Goal: Task Accomplishment & Management: Manage account settings

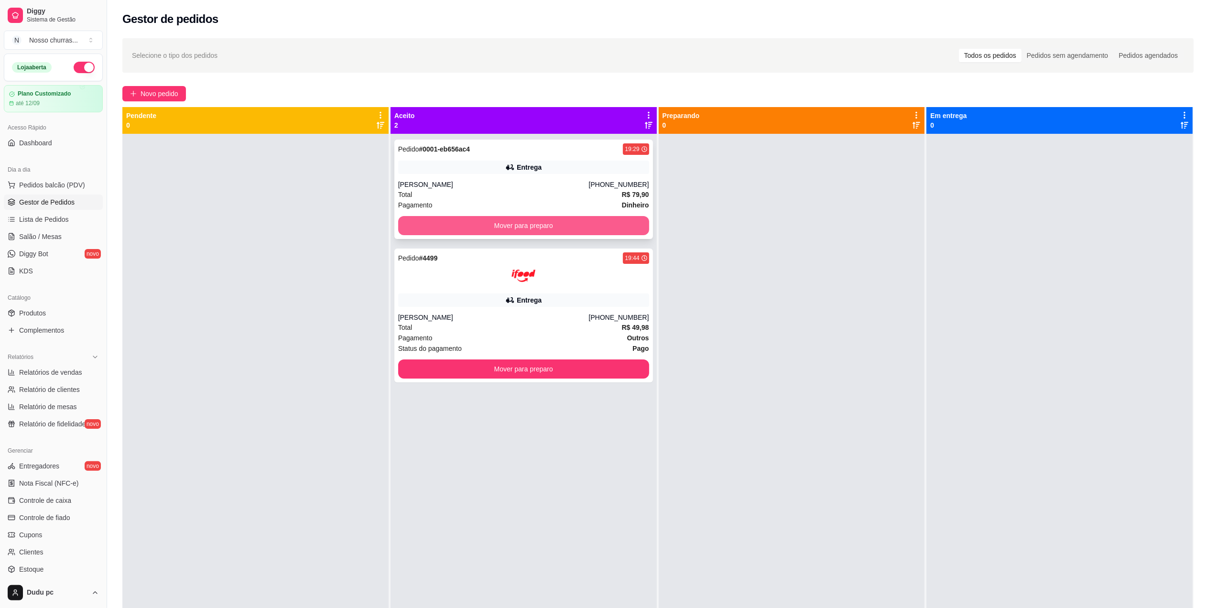
click at [426, 222] on button "Mover para preparo" at bounding box center [523, 225] width 251 height 19
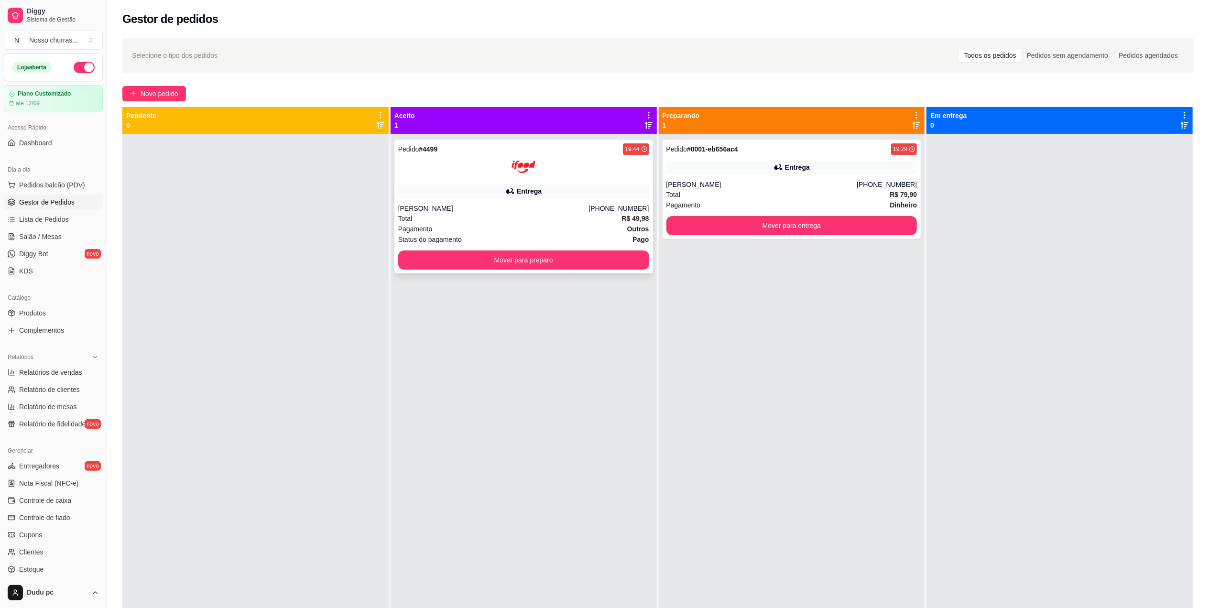
click at [517, 221] on div "Total R$ 49,98" at bounding box center [523, 218] width 251 height 11
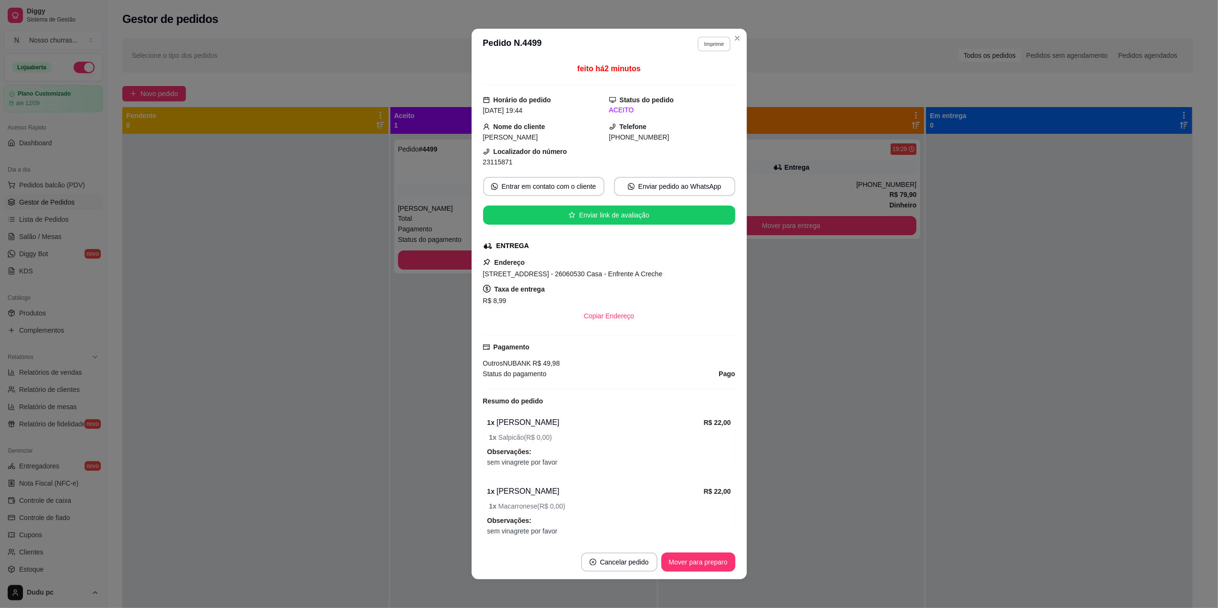
click at [716, 45] on button "Imprimir" at bounding box center [714, 43] width 33 height 15
click at [702, 76] on button "IMPRESSORA" at bounding box center [692, 77] width 67 height 15
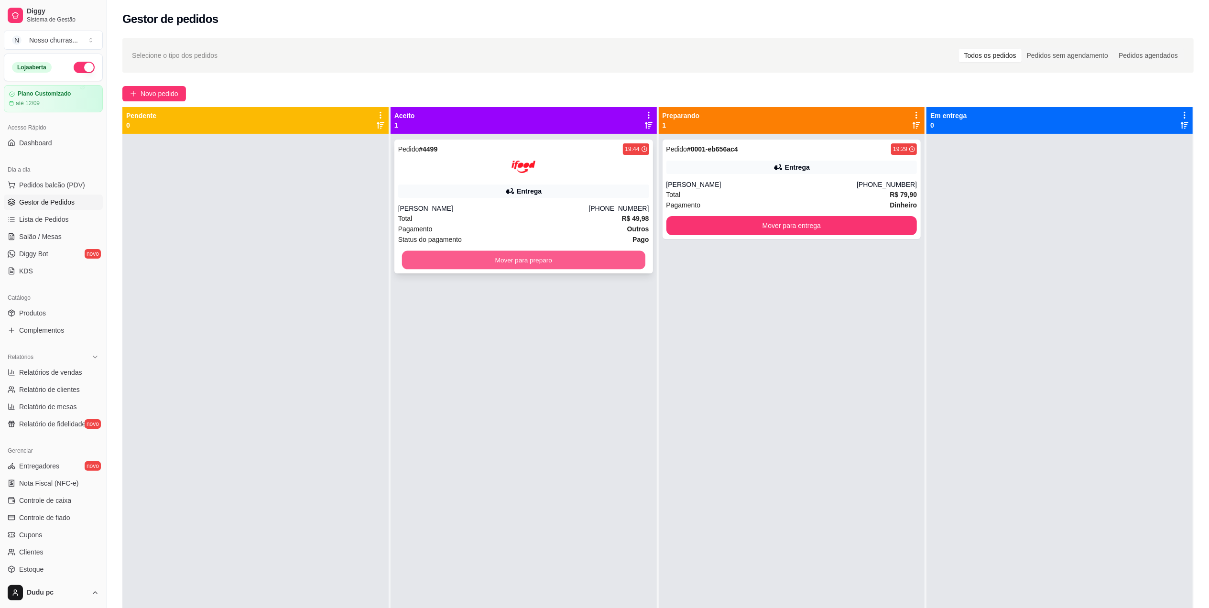
click at [423, 269] on button "Mover para preparo" at bounding box center [523, 260] width 243 height 19
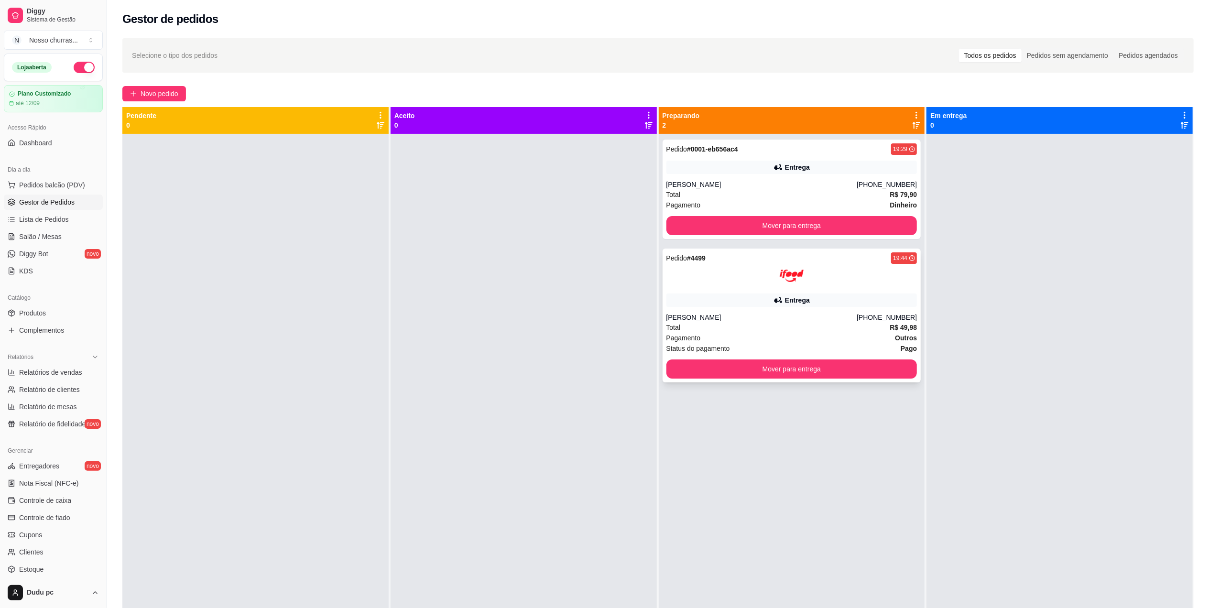
click at [710, 295] on div "Entrega" at bounding box center [791, 299] width 251 height 13
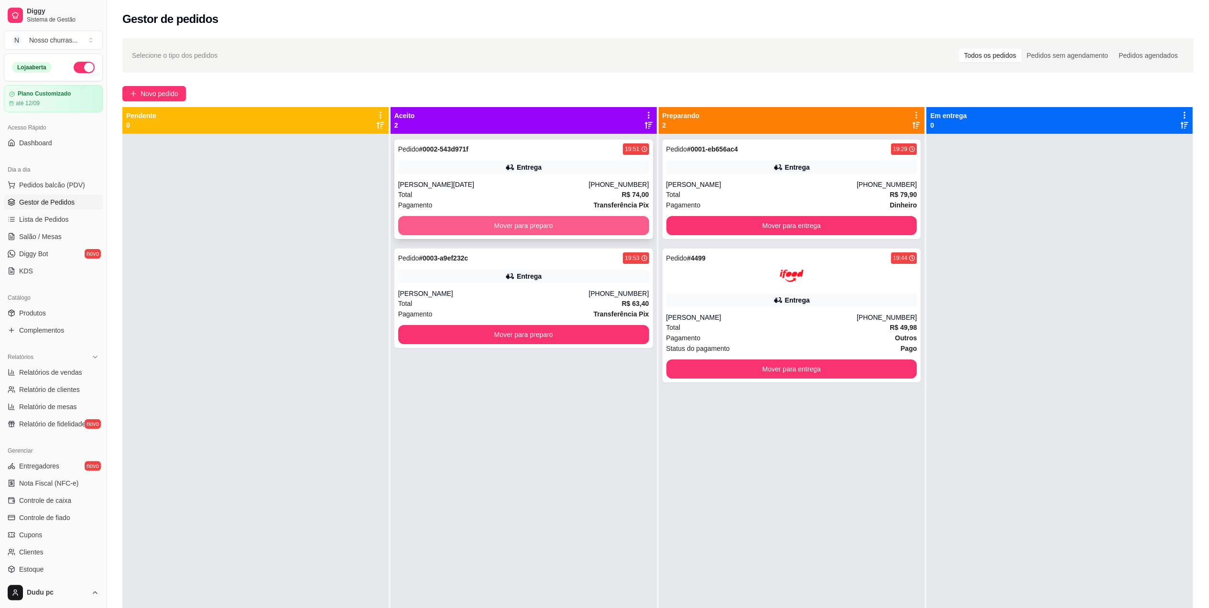
click at [541, 226] on button "Mover para preparo" at bounding box center [523, 225] width 251 height 19
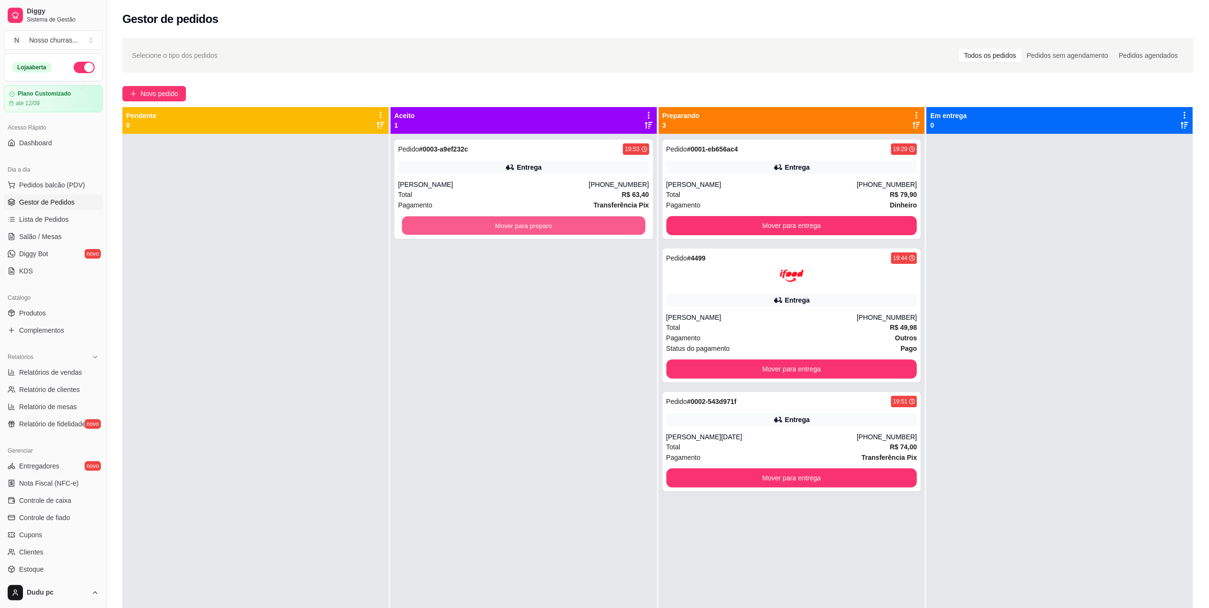
click at [541, 226] on button "Mover para preparo" at bounding box center [523, 225] width 243 height 19
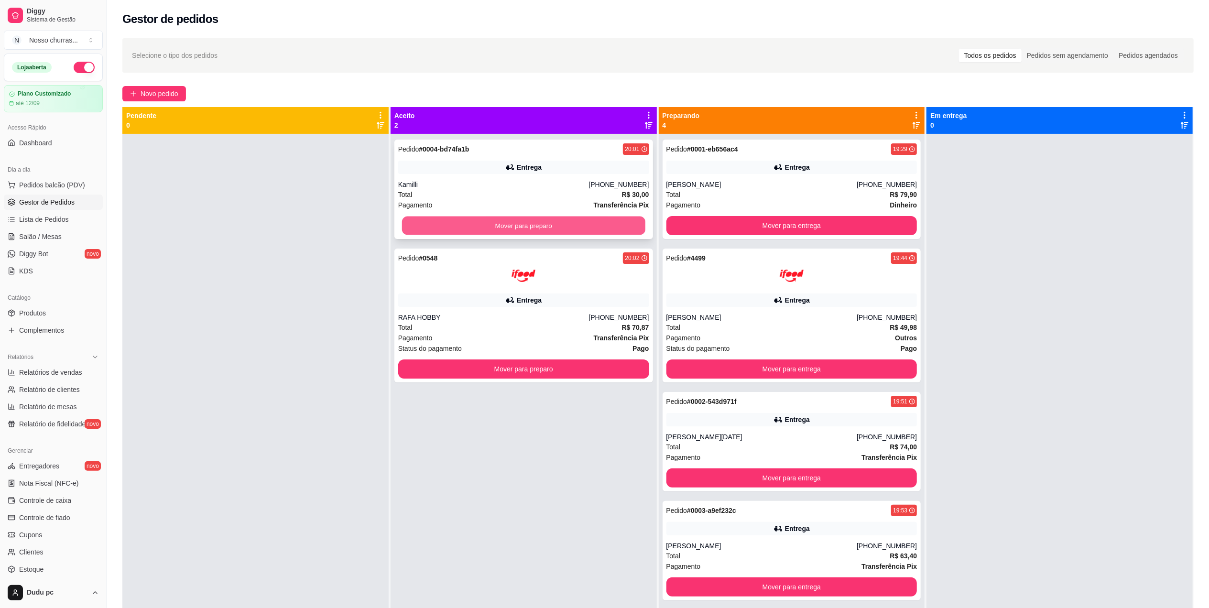
click at [631, 229] on button "Mover para preparo" at bounding box center [523, 225] width 243 height 19
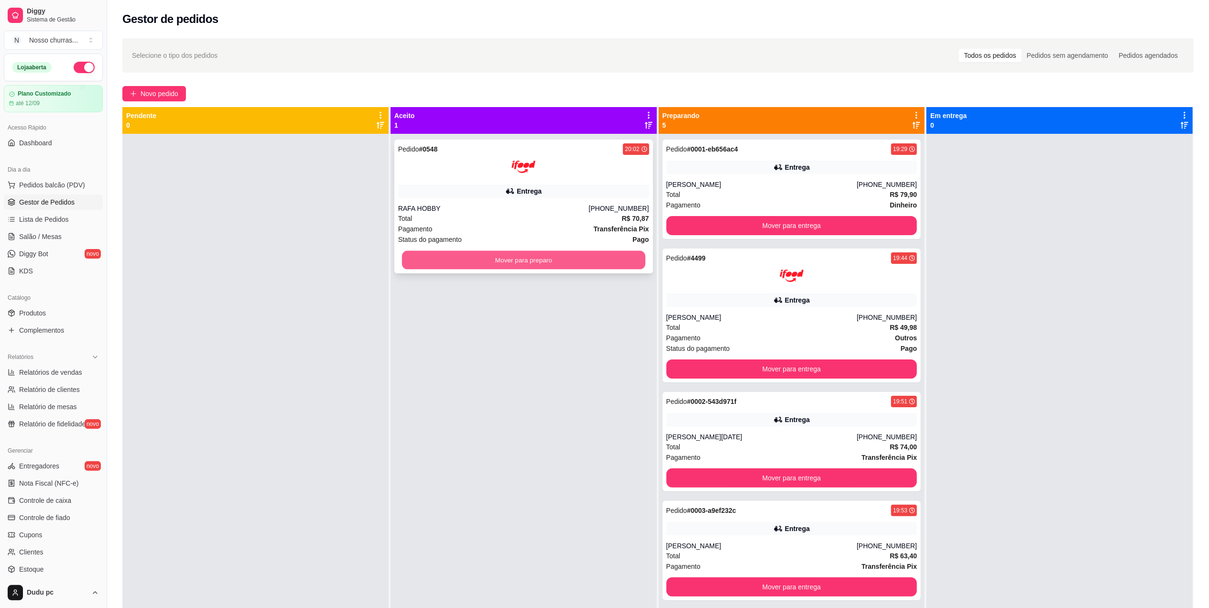
click at [630, 268] on button "Mover para preparo" at bounding box center [523, 260] width 243 height 19
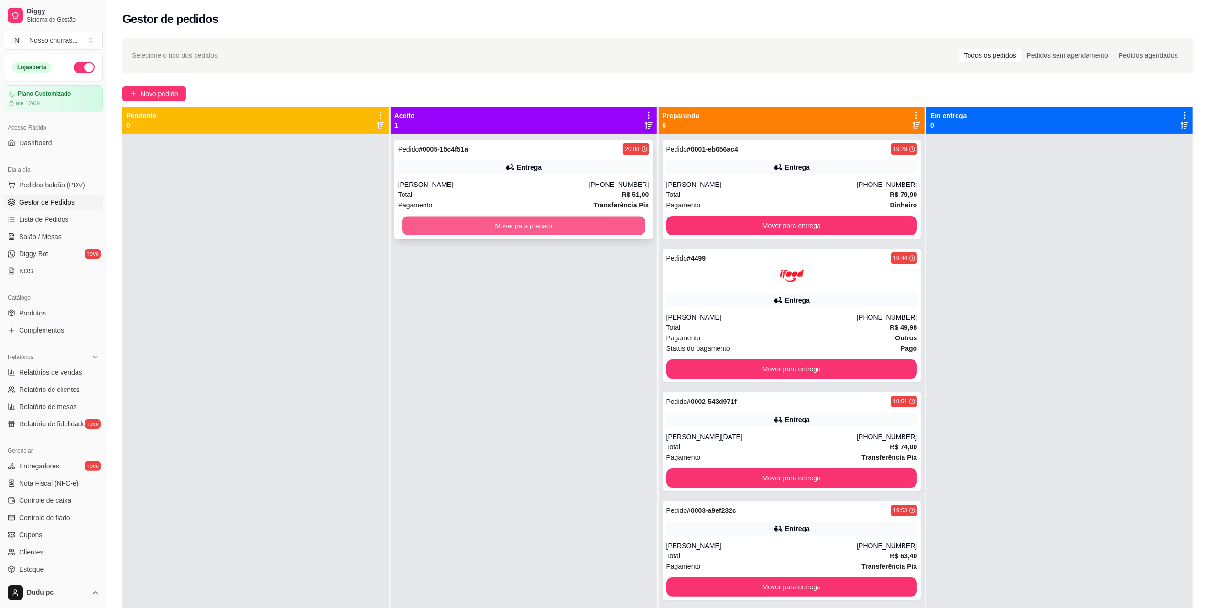
click at [603, 224] on button "Mover para preparo" at bounding box center [523, 225] width 243 height 19
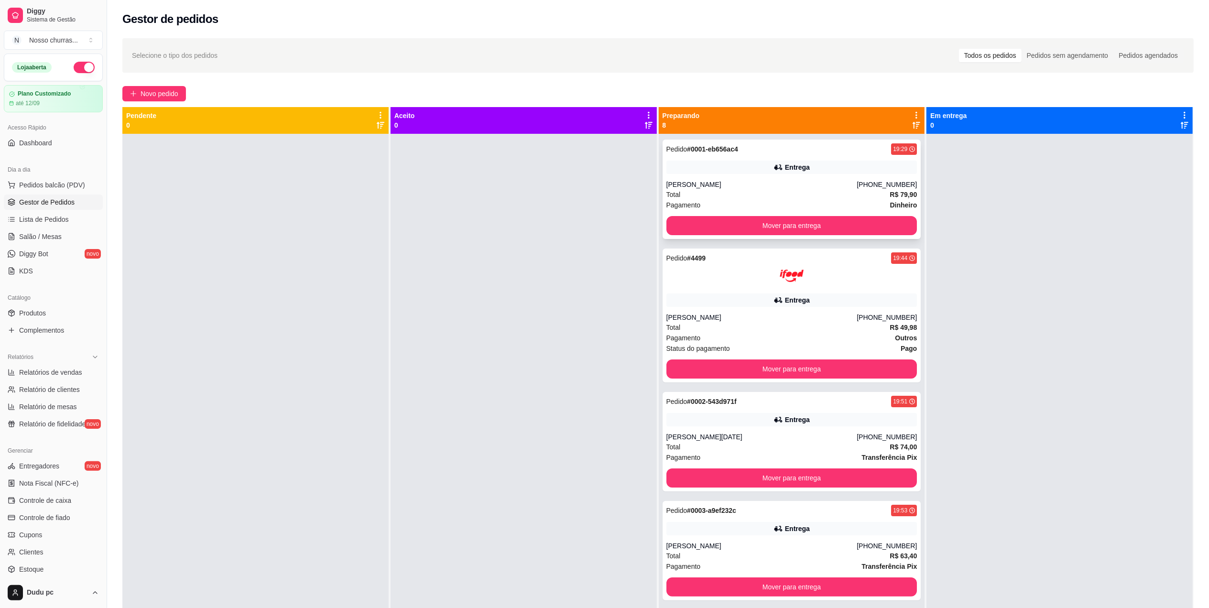
click at [742, 190] on div "Total R$ 79,90" at bounding box center [791, 194] width 251 height 11
click at [796, 314] on div "[PERSON_NAME]" at bounding box center [761, 318] width 191 height 10
click at [793, 413] on div "Entrega" at bounding box center [791, 419] width 251 height 13
click at [38, 308] on span "Produtos" at bounding box center [32, 313] width 27 height 10
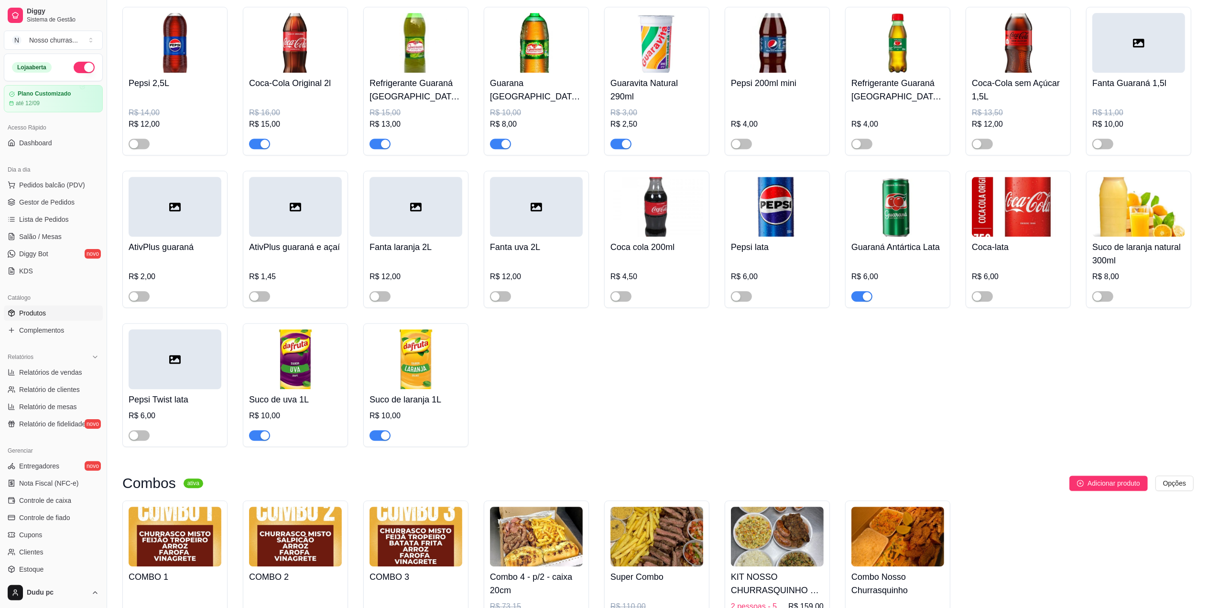
scroll to position [2381, 0]
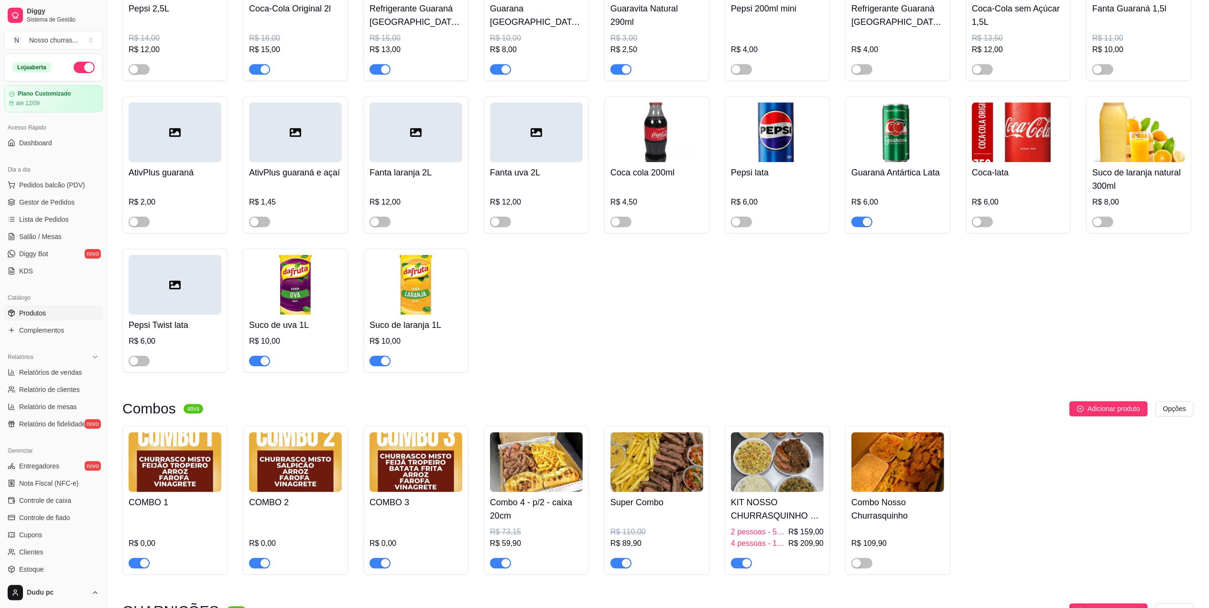
click at [503, 74] on div "button" at bounding box center [505, 69] width 9 height 9
click at [55, 324] on link "Complementos" at bounding box center [53, 330] width 99 height 15
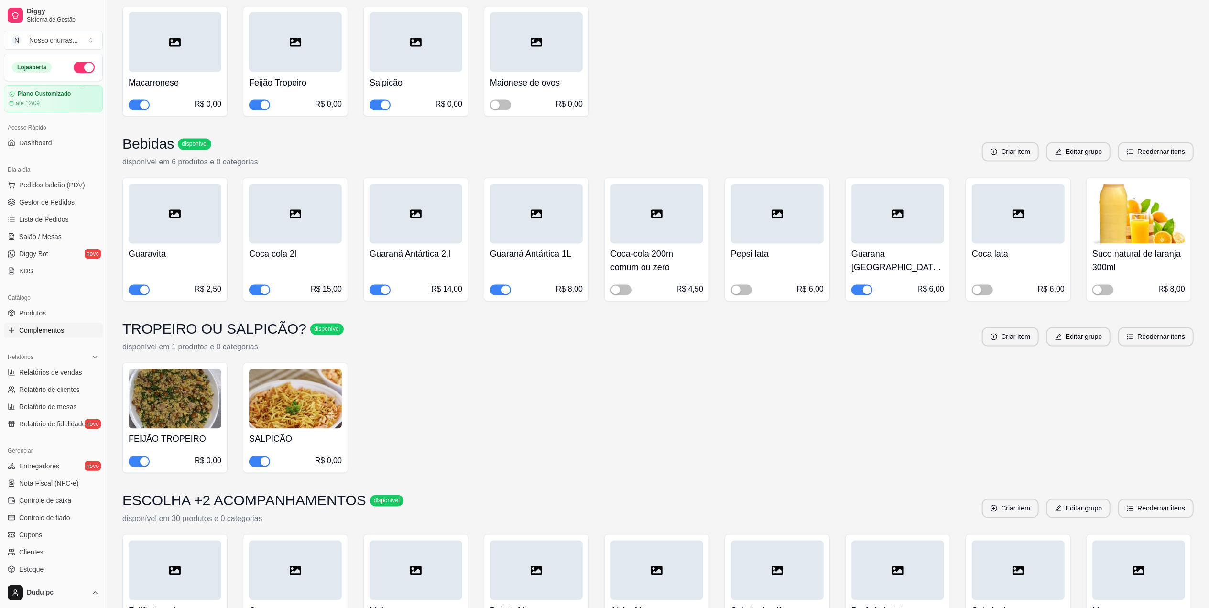
scroll to position [1732, 0]
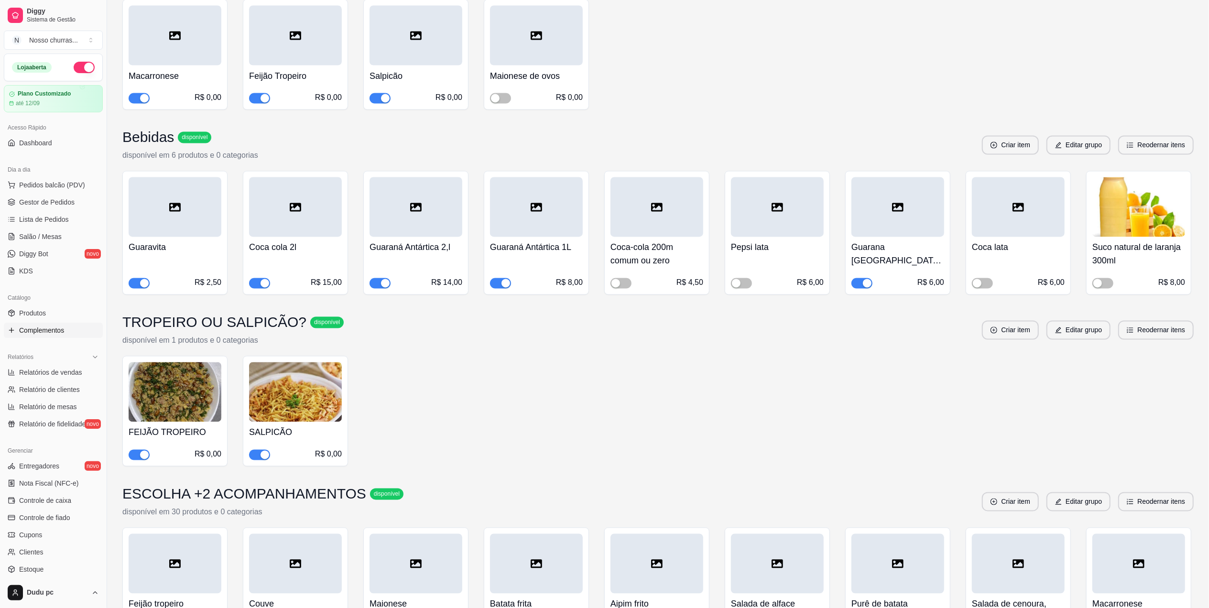
click at [493, 278] on span "button" at bounding box center [500, 283] width 21 height 11
click at [23, 199] on span "Gestor de Pedidos" at bounding box center [46, 202] width 55 height 10
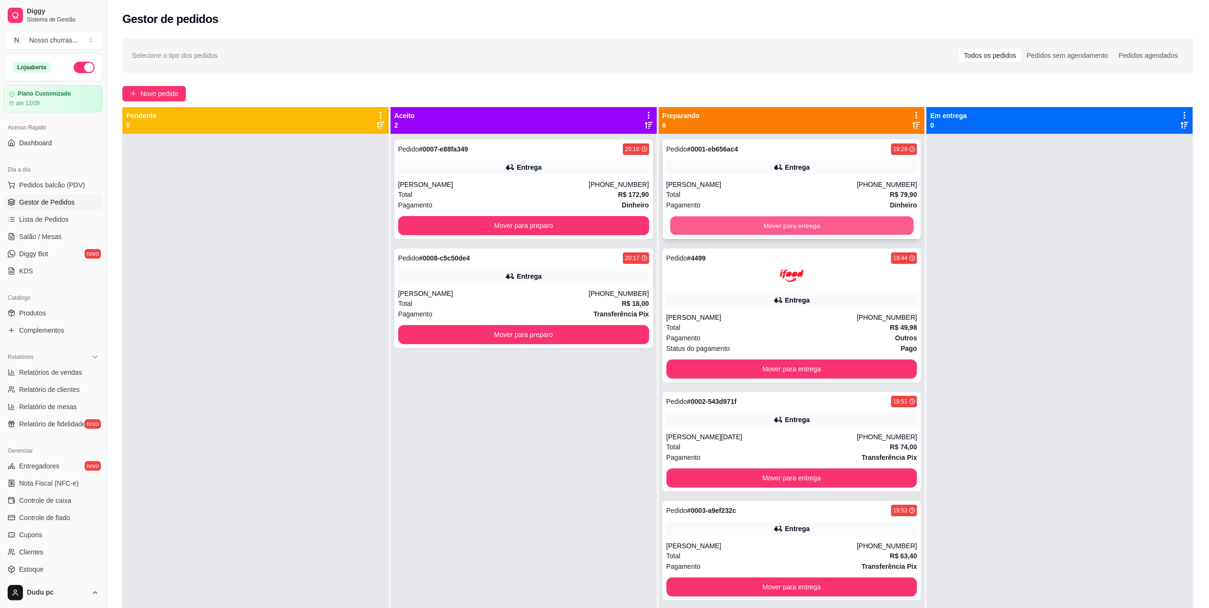
click at [724, 228] on button "Mover para entrega" at bounding box center [790, 225] width 243 height 19
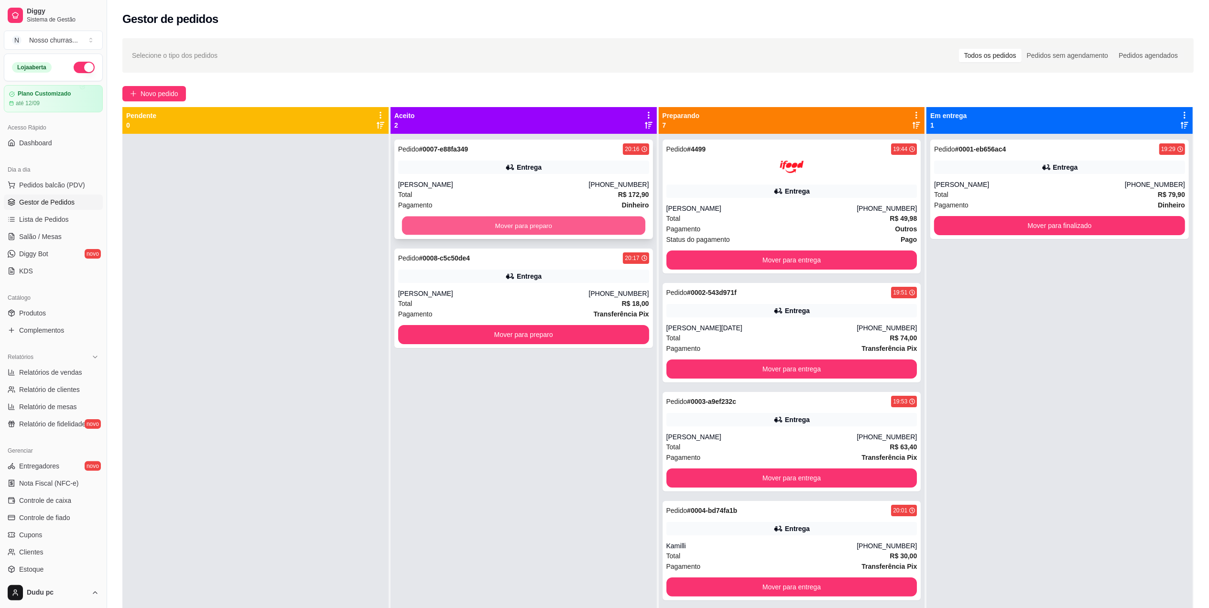
click at [595, 226] on button "Mover para preparo" at bounding box center [523, 225] width 243 height 19
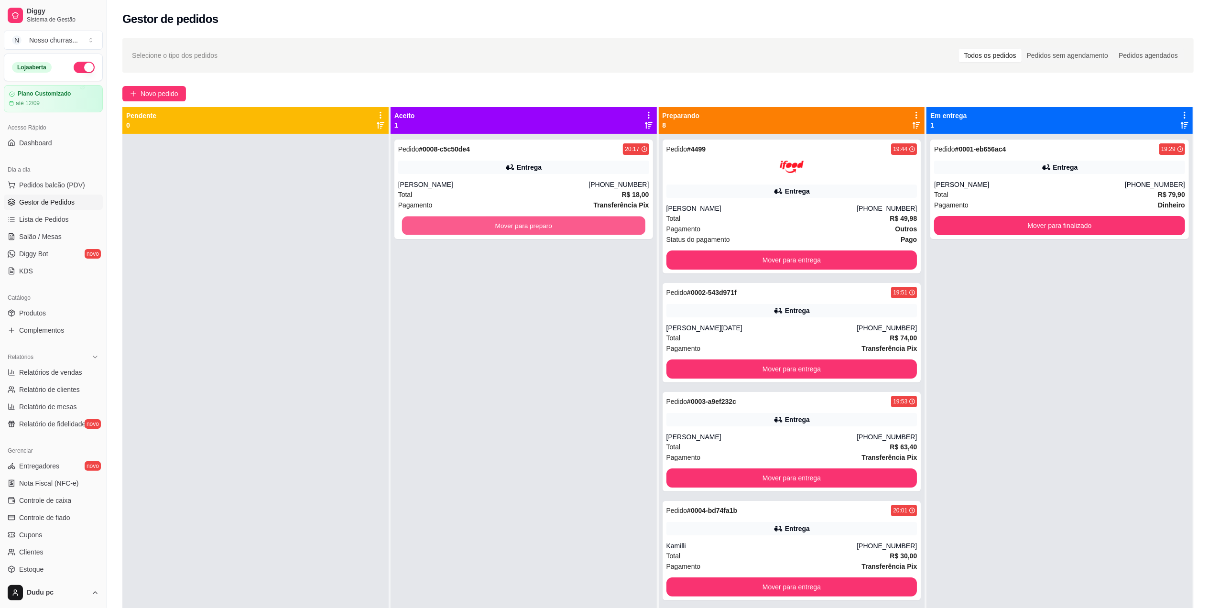
click at [595, 226] on button "Mover para preparo" at bounding box center [523, 225] width 243 height 19
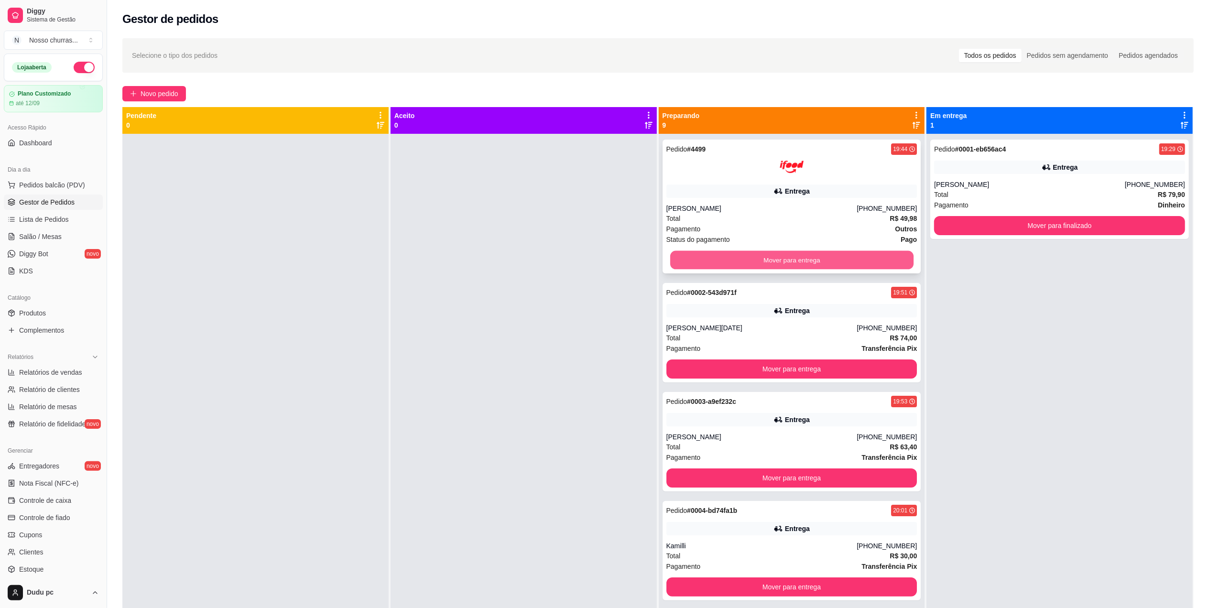
click at [724, 264] on button "Mover para entrega" at bounding box center [790, 260] width 243 height 19
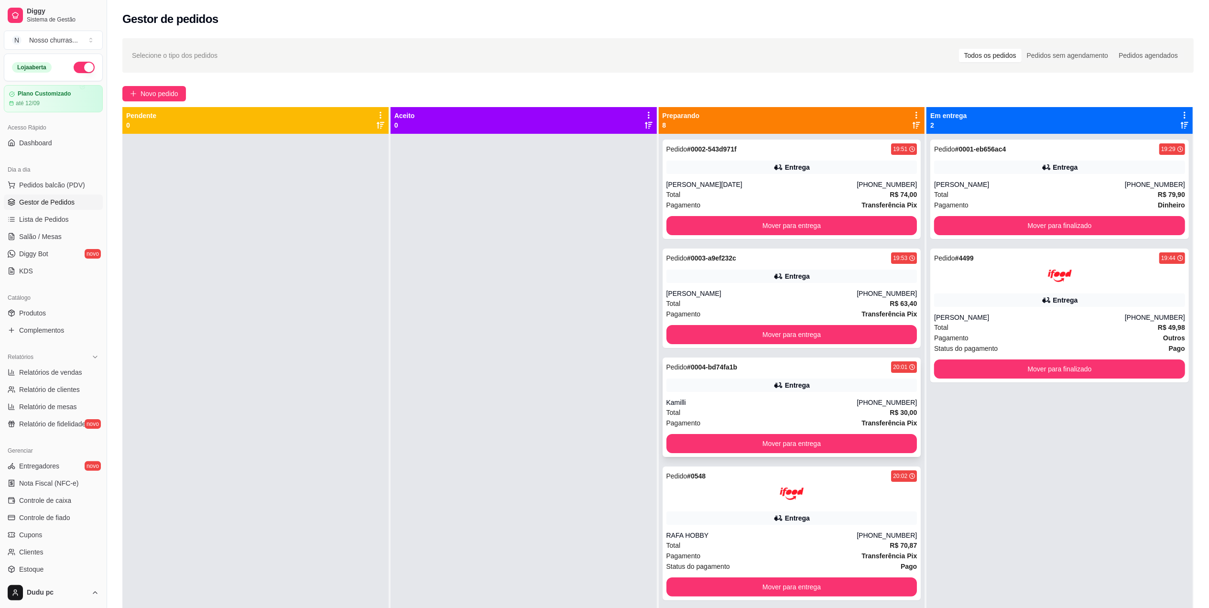
click at [710, 378] on div "Pedido # 0004-bd74fa1b 20:01 [PERSON_NAME] [PHONE_NUMBER] Total R$ 30,00 Pagame…" at bounding box center [791, 406] width 259 height 99
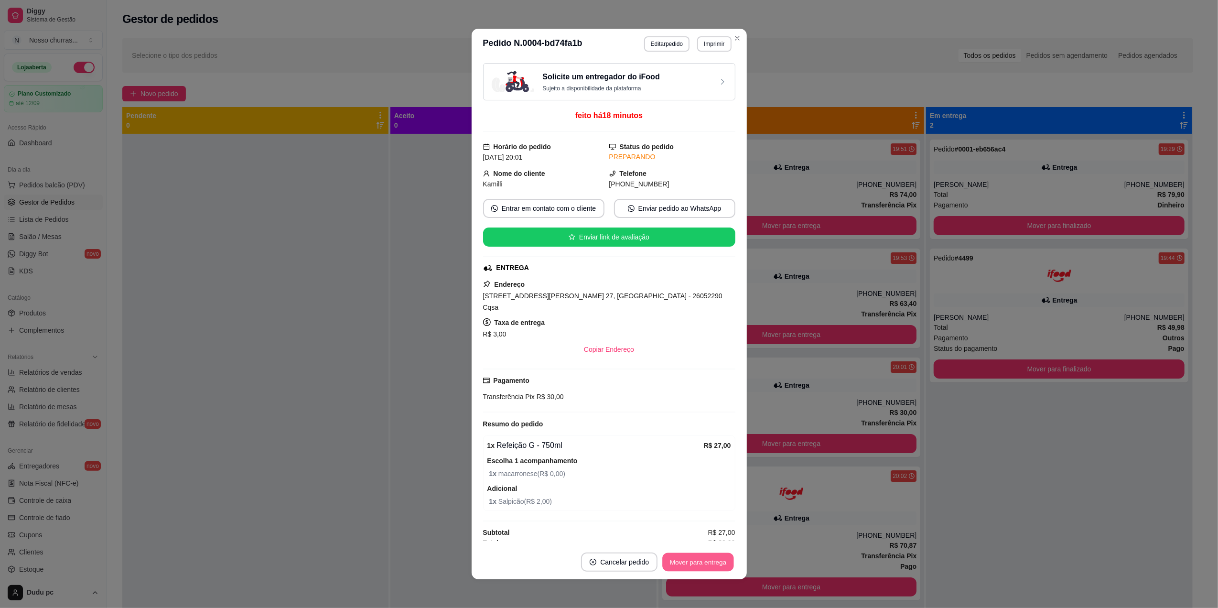
click at [685, 567] on button "Mover para entrega" at bounding box center [699, 562] width 72 height 19
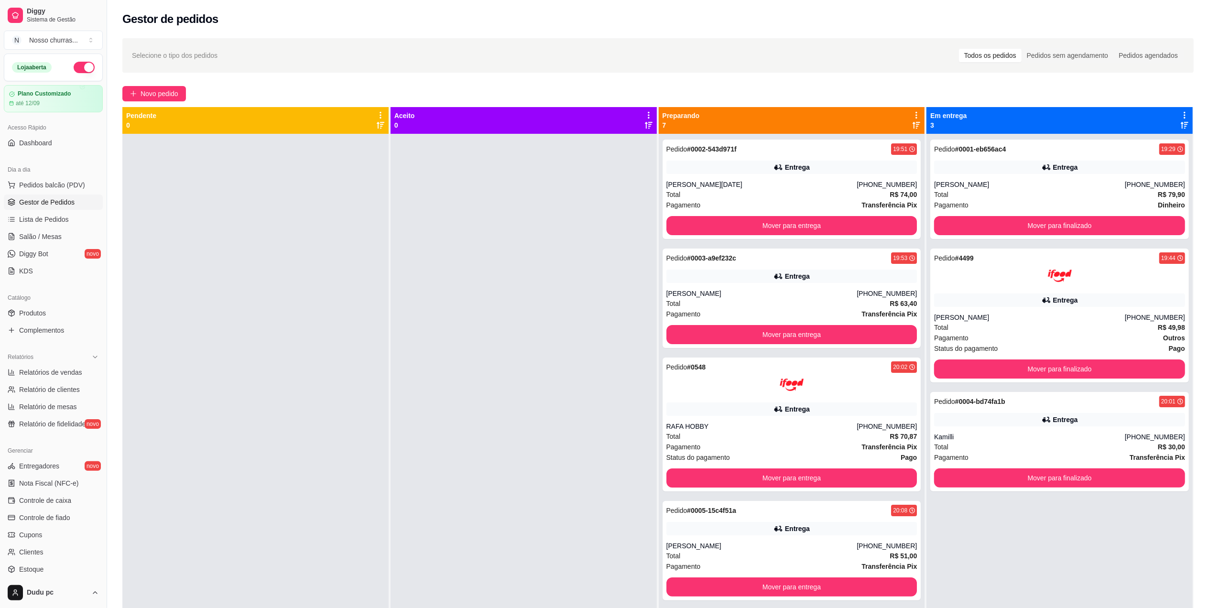
click at [1036, 447] on div "Total R$ 30,00" at bounding box center [1059, 447] width 251 height 11
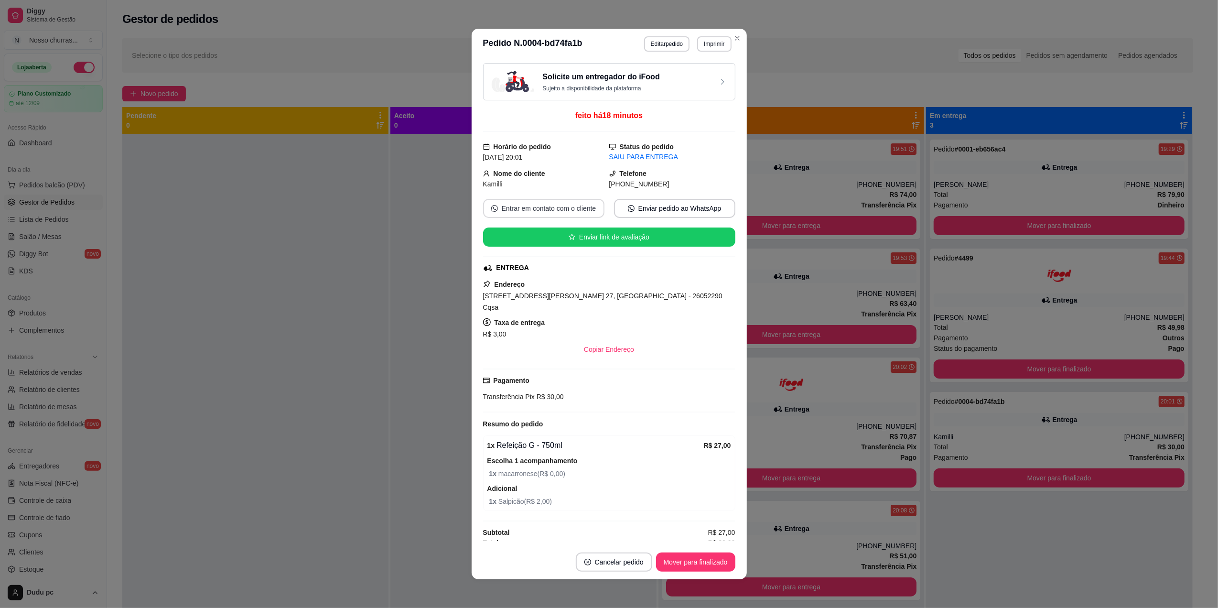
click at [575, 213] on button "Entrar em contato com o cliente" at bounding box center [543, 208] width 121 height 19
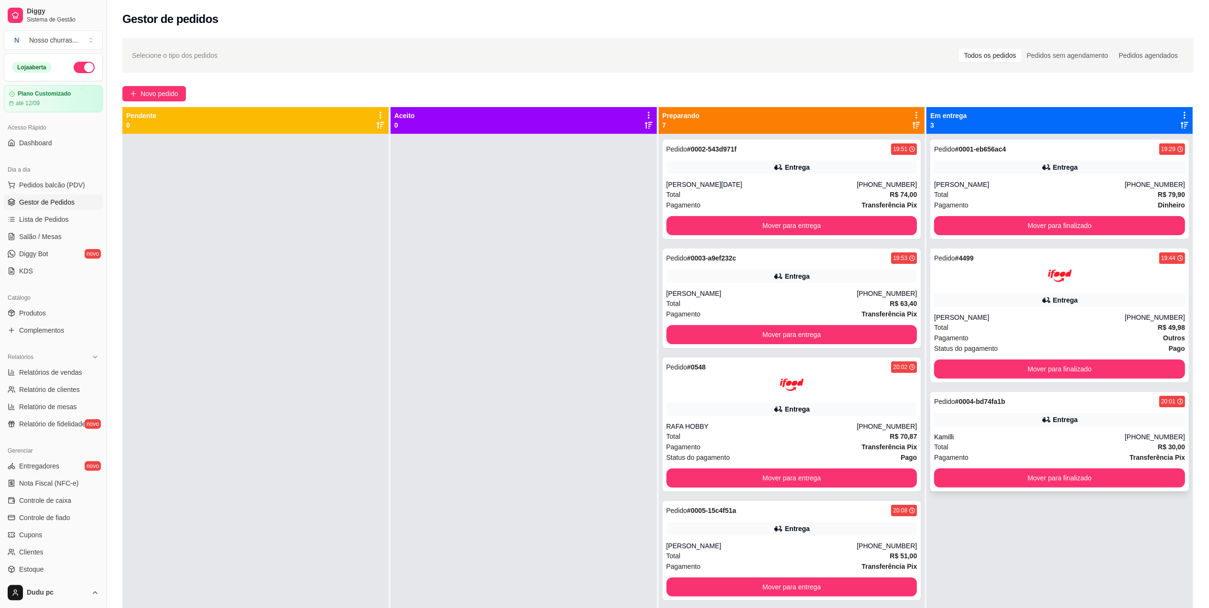
click at [1053, 464] on div "Pedido # 0004-bd74fa1b 20:01 [PERSON_NAME] [PHONE_NUMBER] Total R$ 30,00 Pagame…" at bounding box center [1059, 441] width 259 height 99
click at [1055, 477] on button "Mover para finalizado" at bounding box center [1059, 478] width 243 height 19
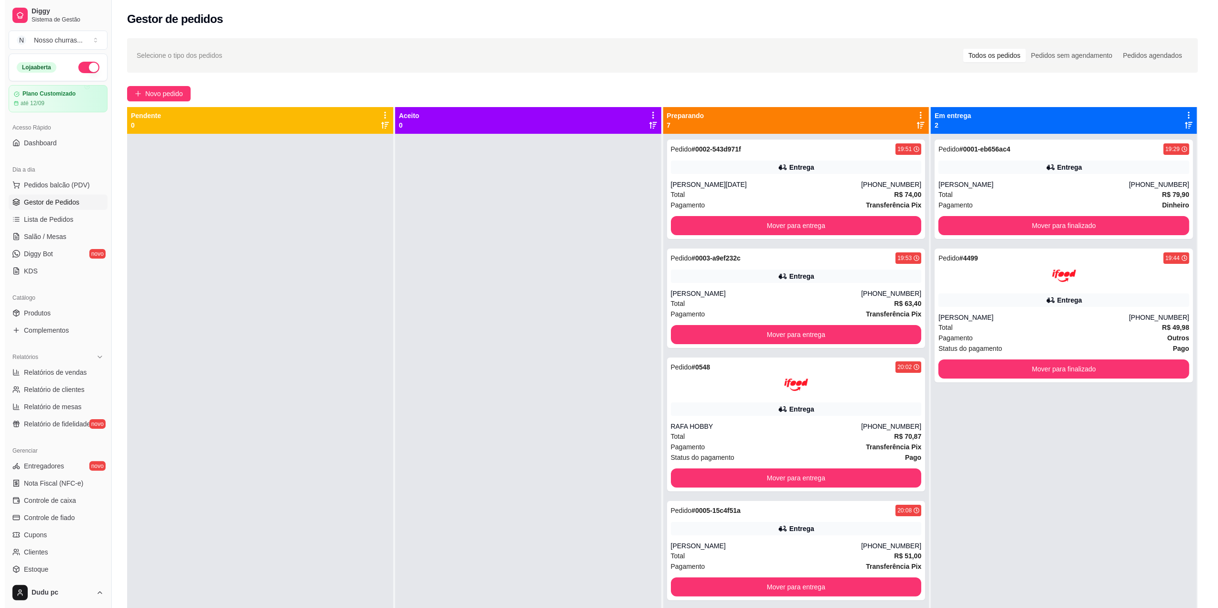
scroll to position [201, 0]
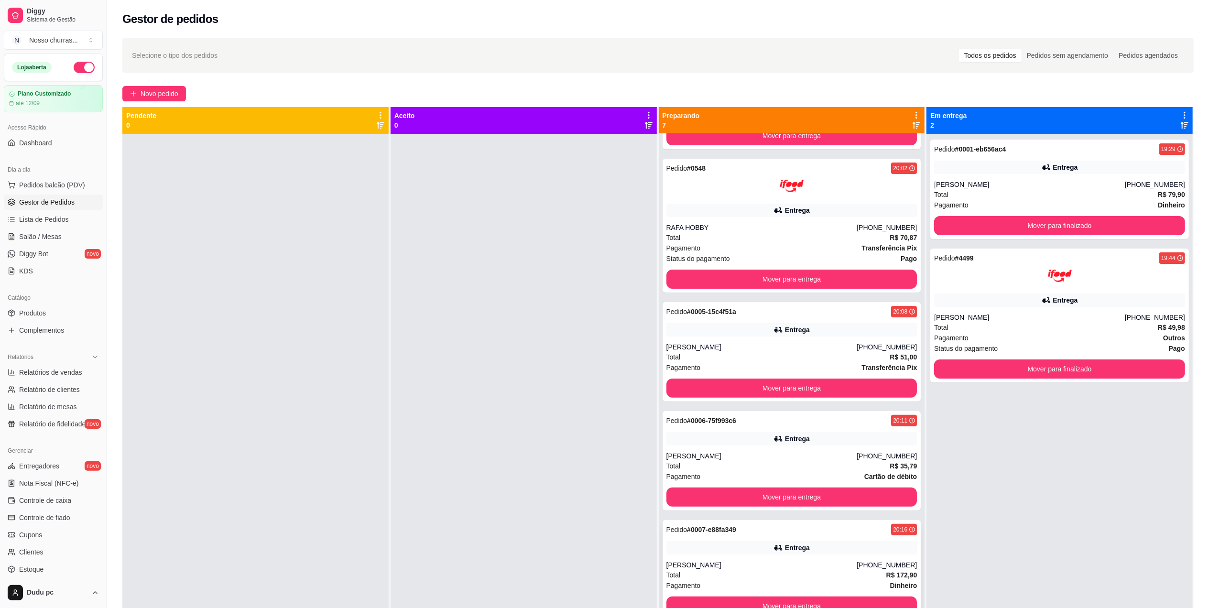
click at [859, 550] on div "Entrega" at bounding box center [791, 547] width 251 height 13
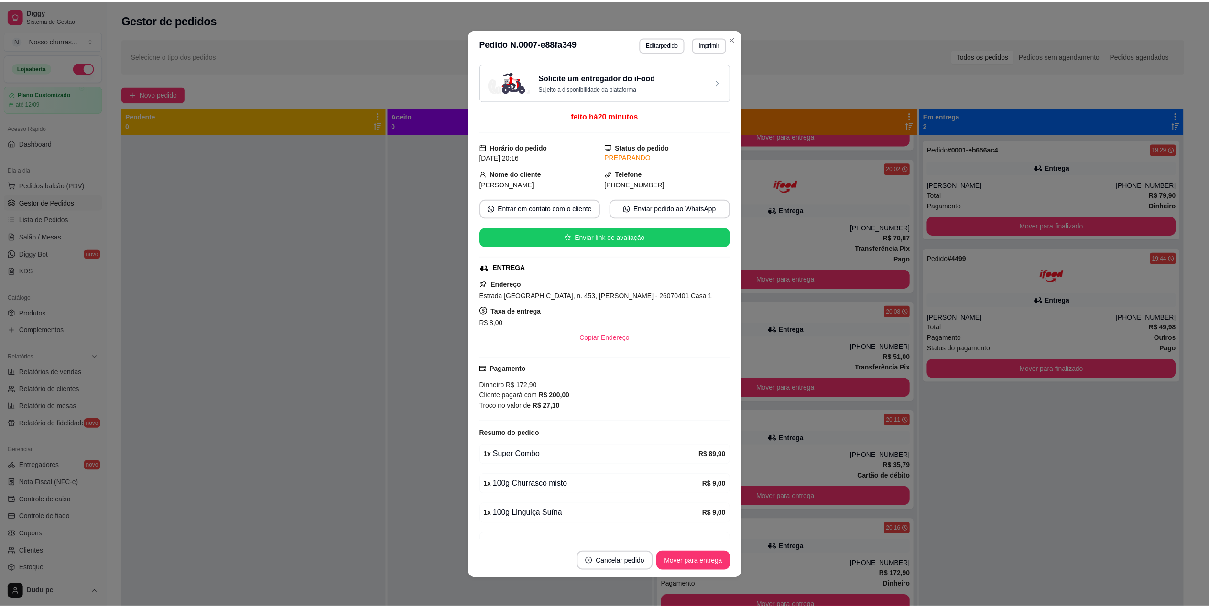
scroll to position [118, 0]
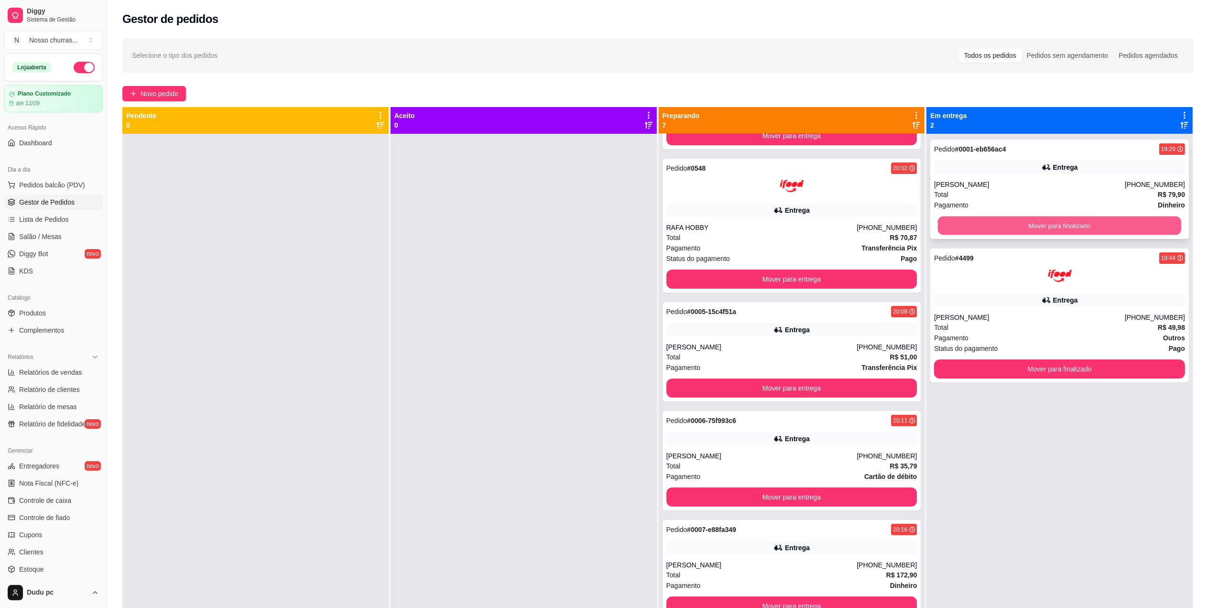
click at [988, 220] on button "Mover para finalizado" at bounding box center [1059, 225] width 243 height 19
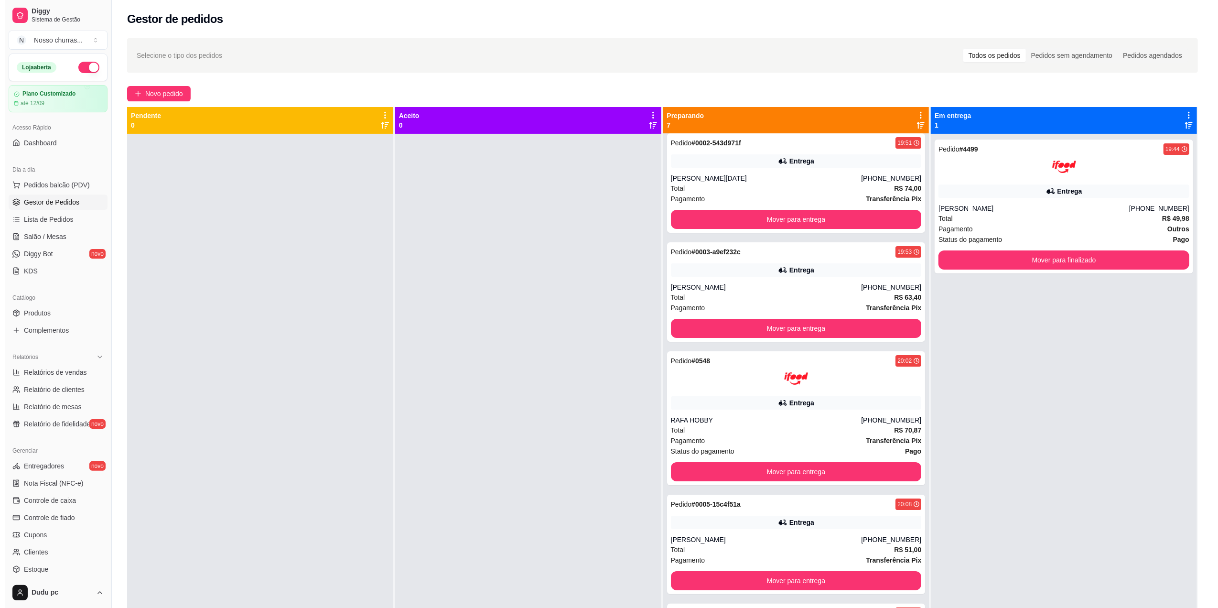
scroll to position [0, 0]
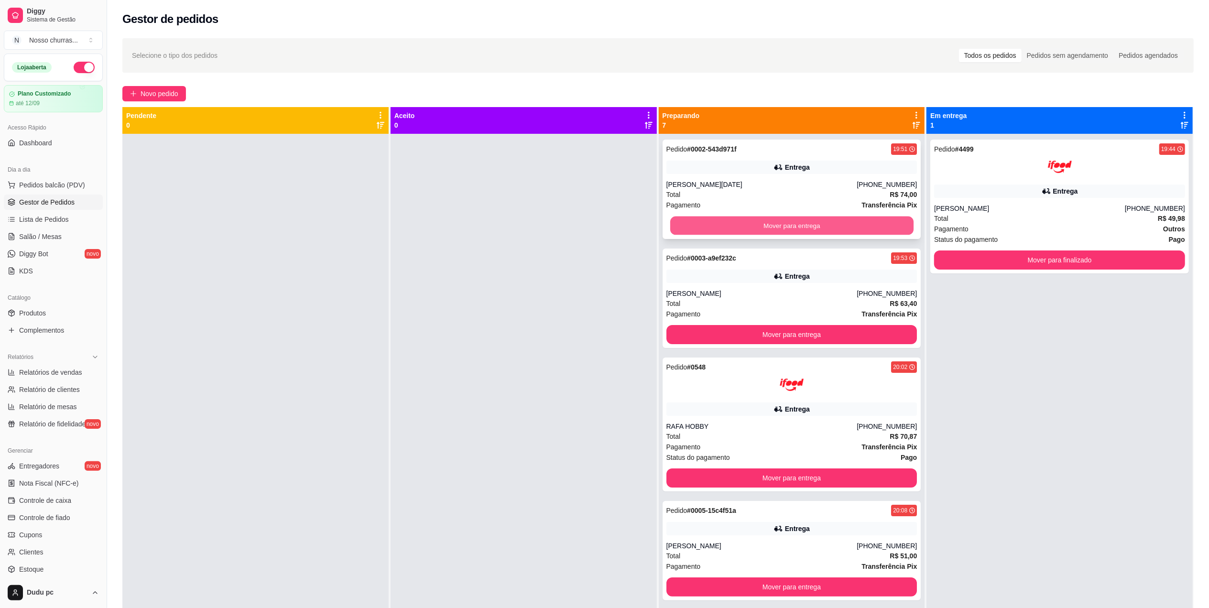
click at [858, 222] on button "Mover para entrega" at bounding box center [790, 225] width 243 height 19
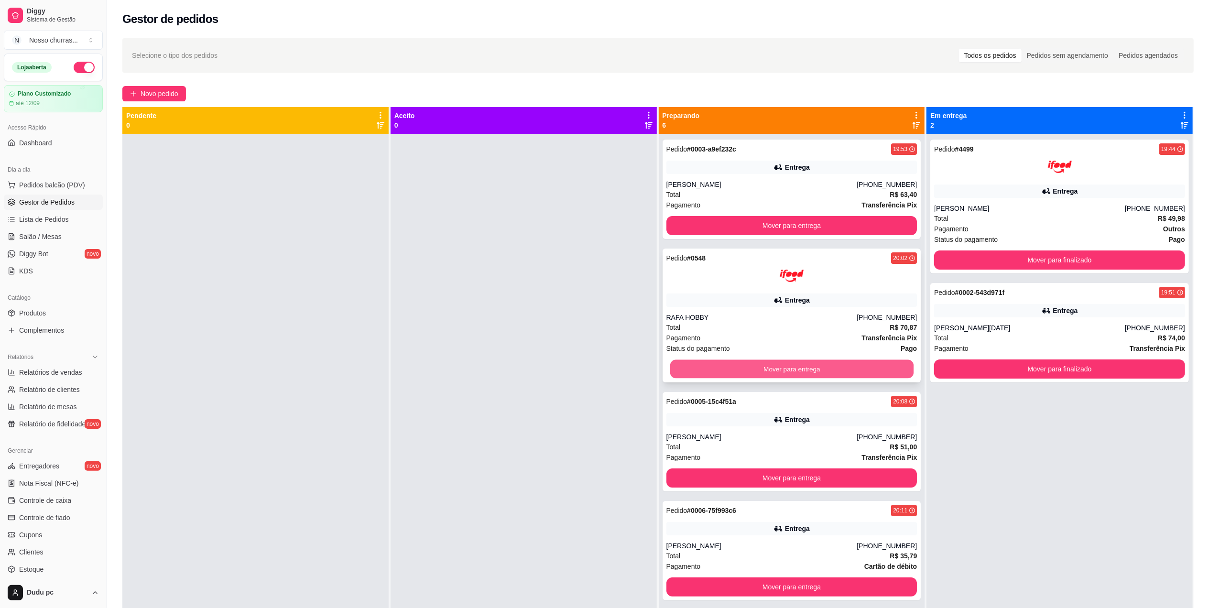
click at [772, 369] on button "Mover para entrega" at bounding box center [790, 369] width 243 height 19
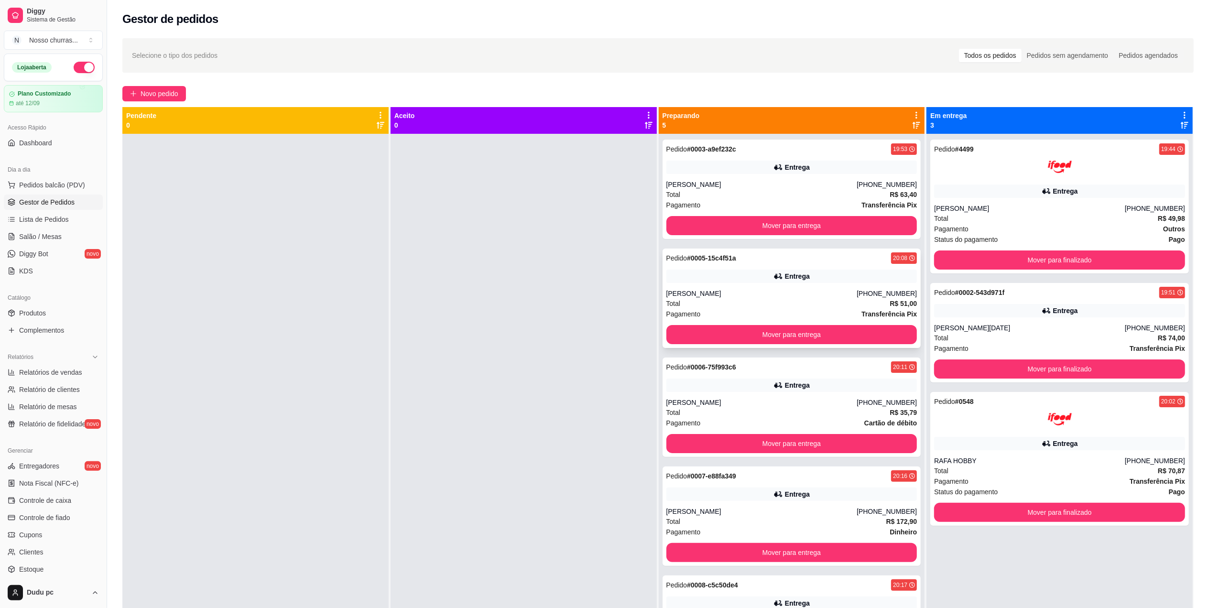
click at [772, 300] on div "Total R$ 51,00" at bounding box center [791, 303] width 251 height 11
click at [794, 334] on button "Mover para entrega" at bounding box center [791, 334] width 251 height 19
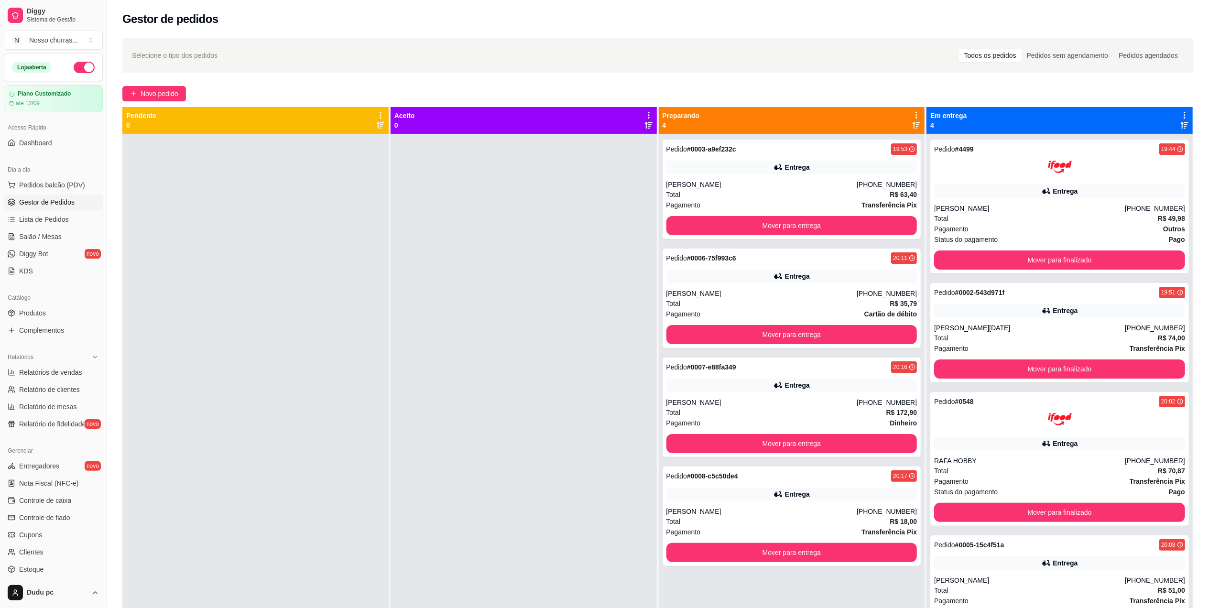
click at [552, 341] on div at bounding box center [523, 438] width 266 height 608
click at [1032, 314] on div "Entrega" at bounding box center [1059, 310] width 251 height 13
click at [1012, 328] on div "[PERSON_NAME][DATE]" at bounding box center [1029, 328] width 191 height 10
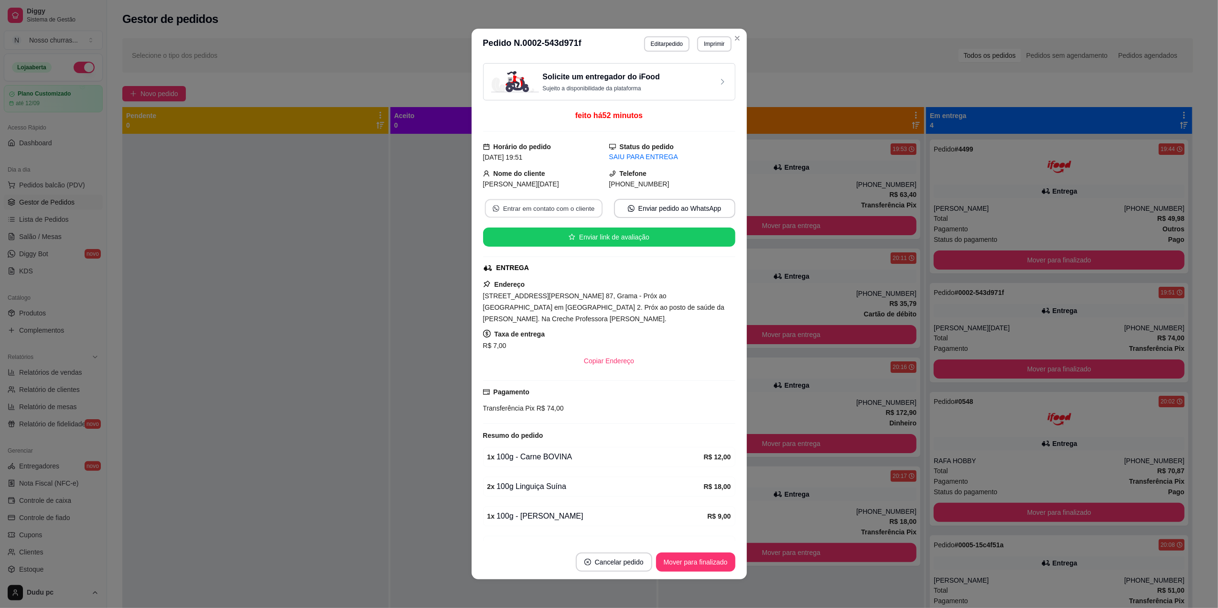
click at [564, 213] on button "Entrar em contato com o cliente" at bounding box center [544, 208] width 118 height 19
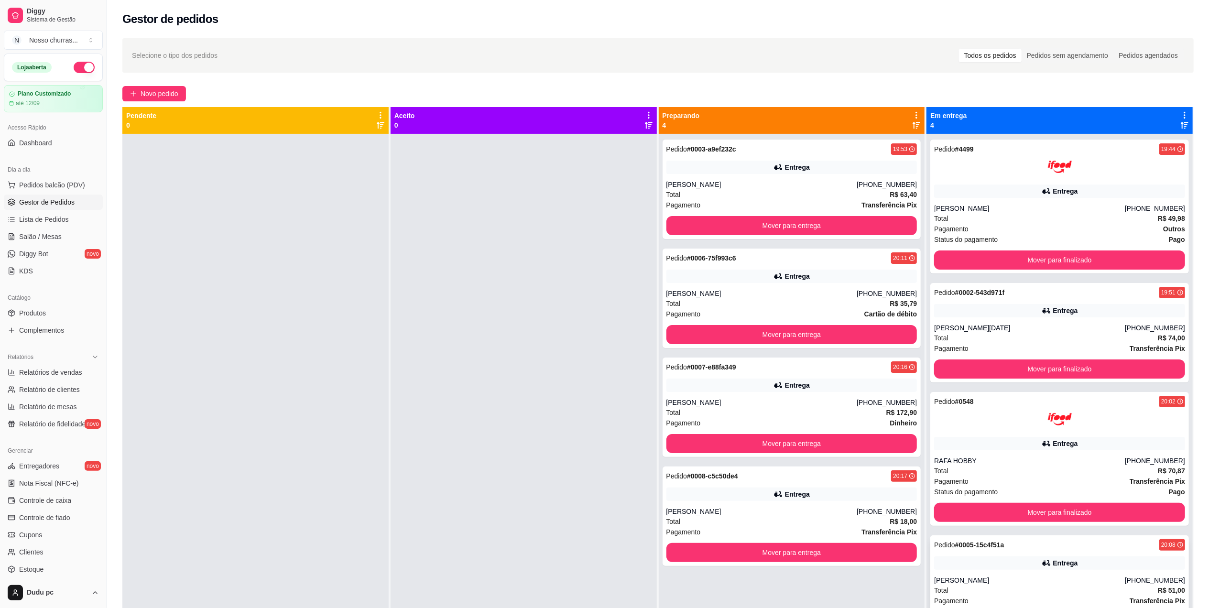
click at [968, 593] on div "Total R$ 51,00" at bounding box center [1059, 590] width 251 height 11
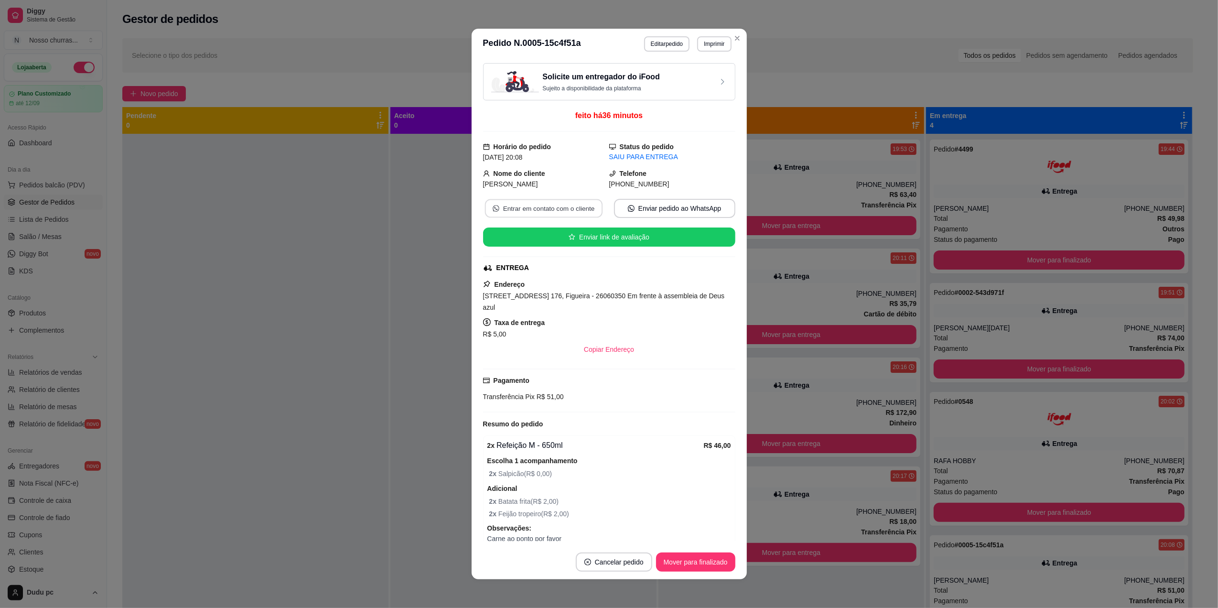
click at [540, 210] on button "Entrar em contato com o cliente" at bounding box center [544, 208] width 118 height 19
